Goal: Information Seeking & Learning: Find specific fact

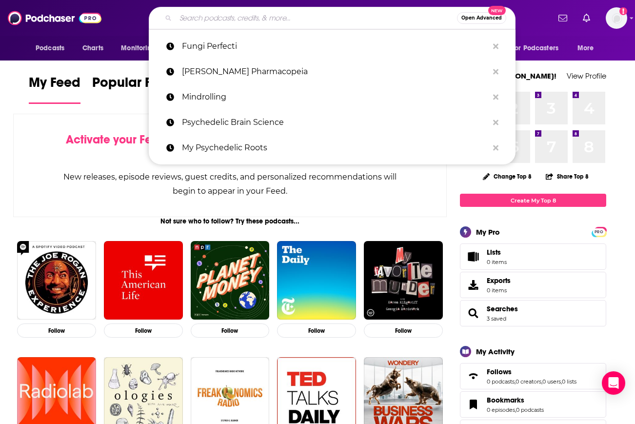
click at [260, 22] on input "Search podcasts, credits, & more..." at bounding box center [316, 18] width 281 height 16
paste input "Swissblock Economy & Markets (SEM) Talks"
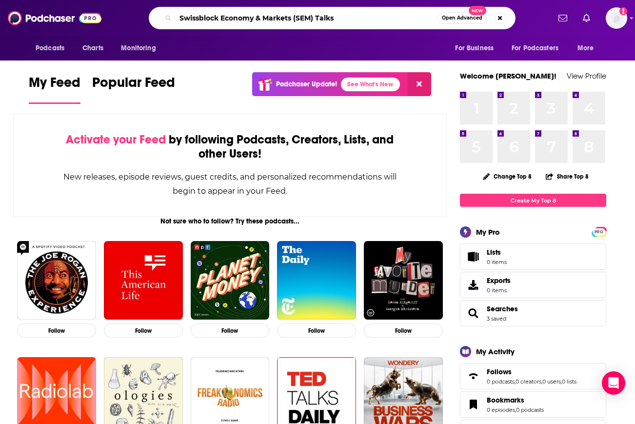
drag, startPoint x: 313, startPoint y: 17, endPoint x: 297, endPoint y: 16, distance: 16.1
click at [297, 16] on input "Swissblock Economy & Markets (SEM) Talks" at bounding box center [307, 18] width 262 height 16
click at [349, 14] on input "Swissblock Economy & Markets Talks" at bounding box center [307, 18] width 262 height 16
type input "Swissblock Economy & Markets Talks"
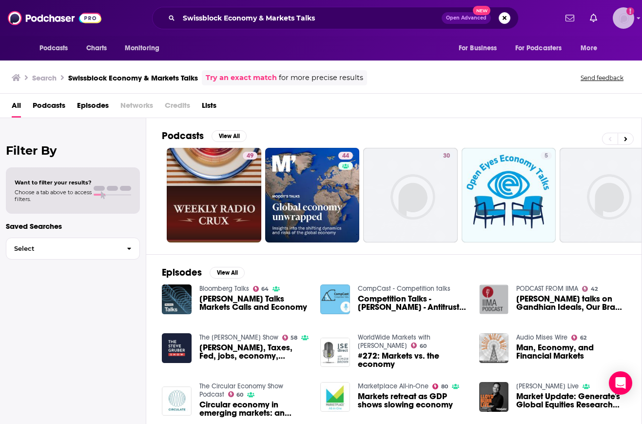
click at [621, 20] on img "Logged in as ebolden" at bounding box center [623, 17] width 21 height 21
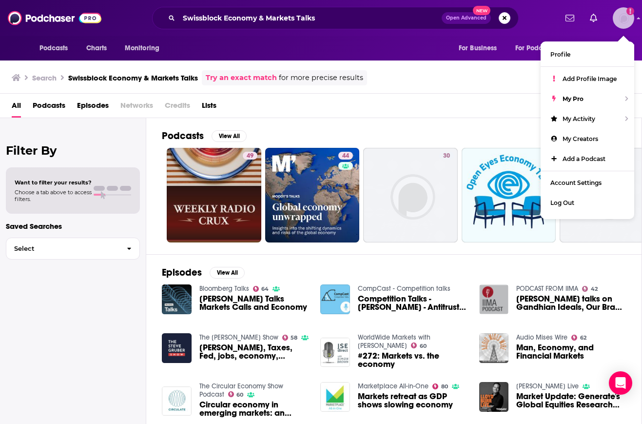
click at [621, 20] on img "Logged in as ebolden" at bounding box center [623, 17] width 21 height 21
